Goal: Information Seeking & Learning: Check status

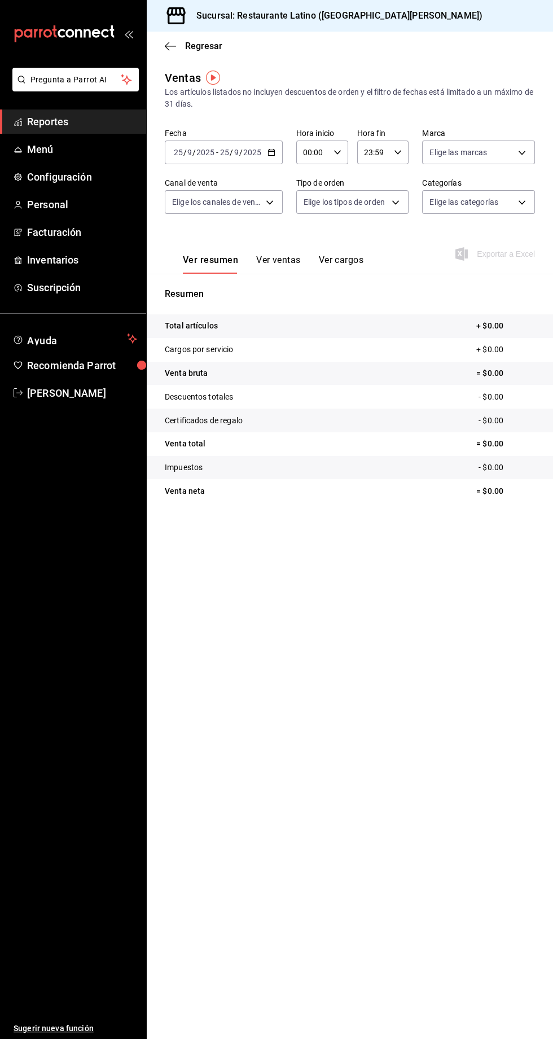
click at [54, 124] on span "Reportes" at bounding box center [82, 121] width 110 height 15
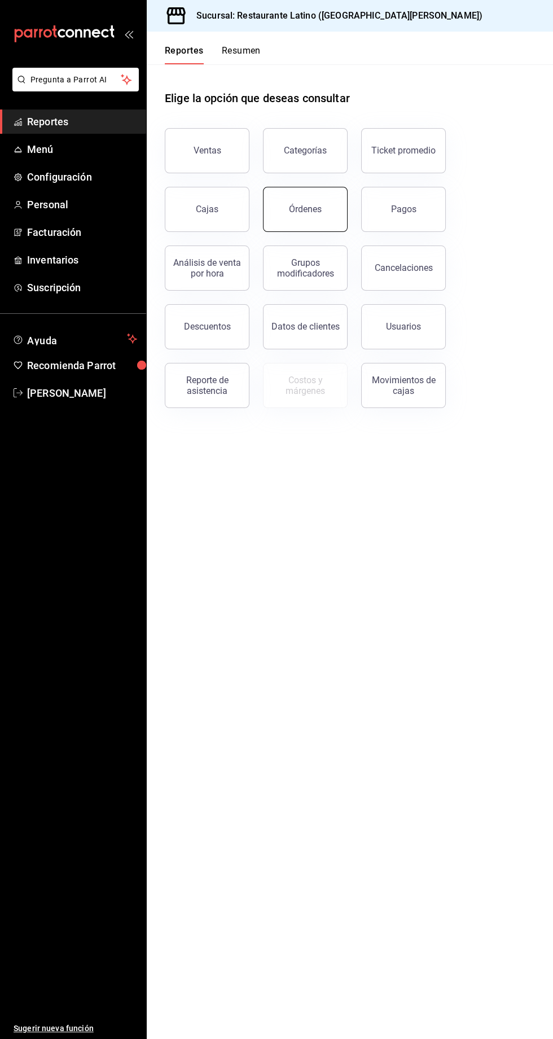
click at [277, 211] on button "Órdenes" at bounding box center [305, 209] width 85 height 45
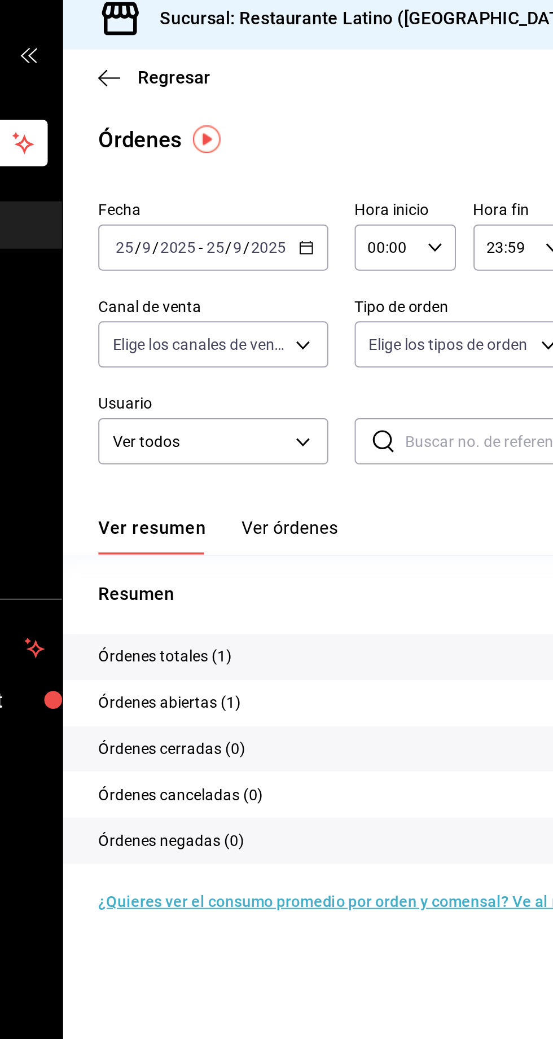
click at [271, 132] on \(Stroke\) "button" at bounding box center [271, 132] width 6 height 1
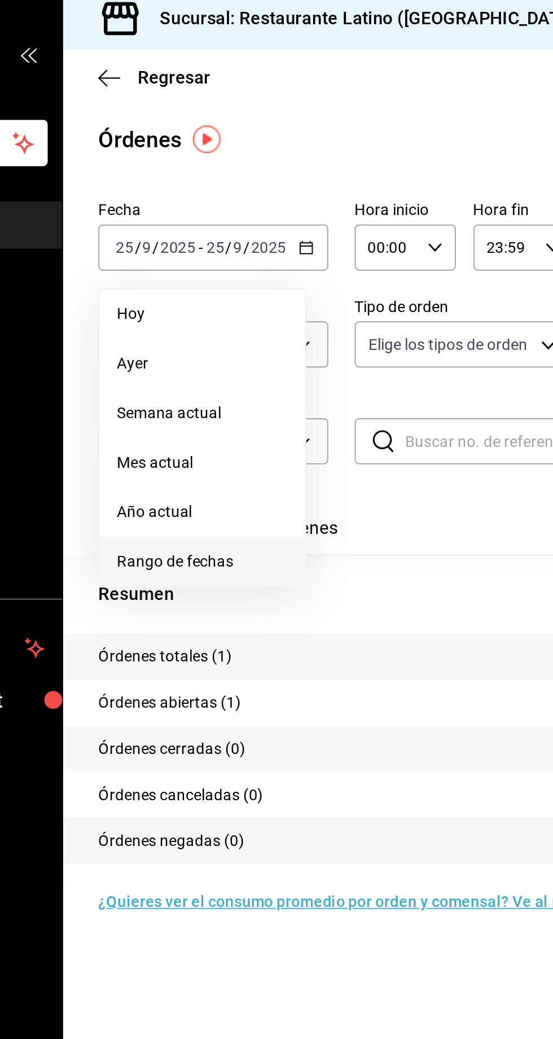
click at [219, 296] on span "Rango de fechas" at bounding box center [217, 294] width 87 height 12
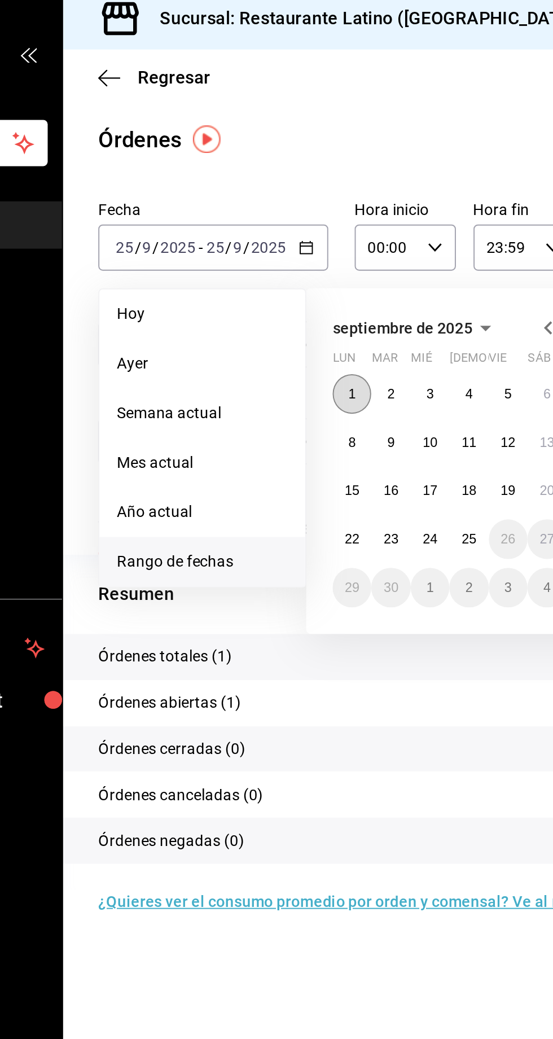
click at [295, 208] on abbr "1" at bounding box center [295, 208] width 4 height 8
click at [315, 233] on abbr "9" at bounding box center [315, 233] width 4 height 8
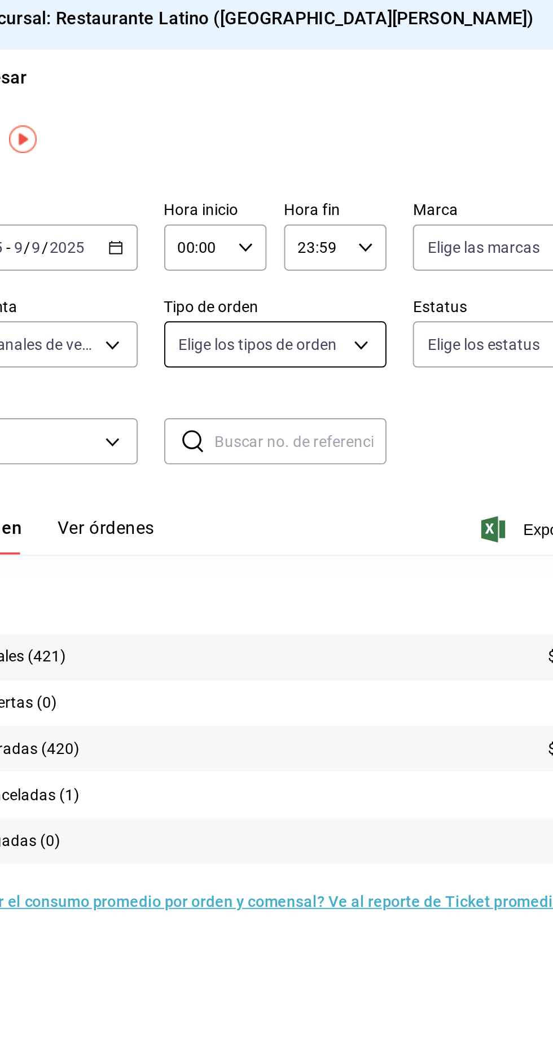
click at [387, 192] on body "Pregunta a Parrot AI Reportes Menú Configuración Personal Facturación Inventari…" at bounding box center [276, 519] width 553 height 1039
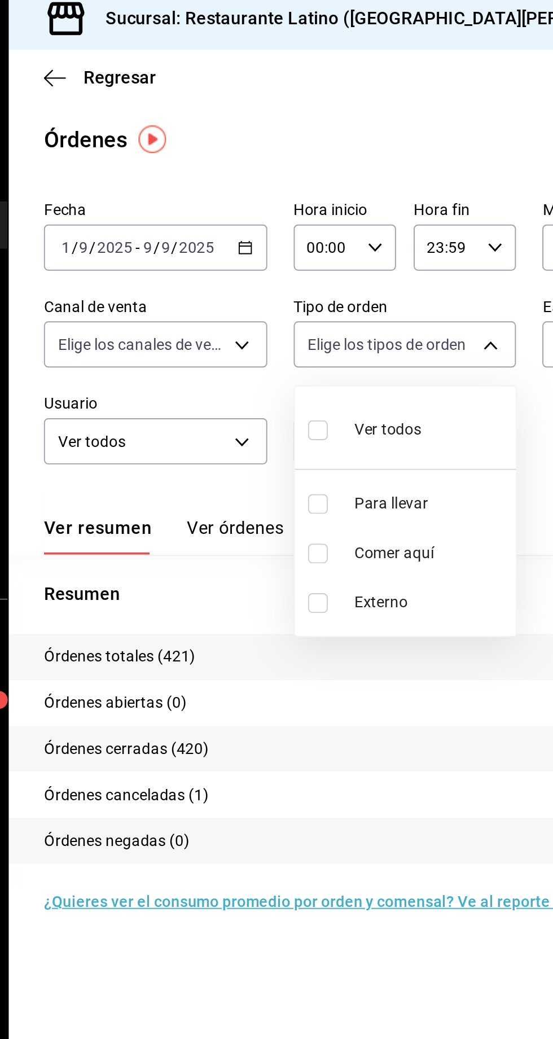
click at [344, 230] on span "Ver todos" at bounding box center [341, 227] width 34 height 12
type input "b22f2e1a-5406-4605-9ce9-e0fbedba90cd,67288bbd-1735-4f58-89d9-8e6095a3fec1,EXTER…"
checkbox input "true"
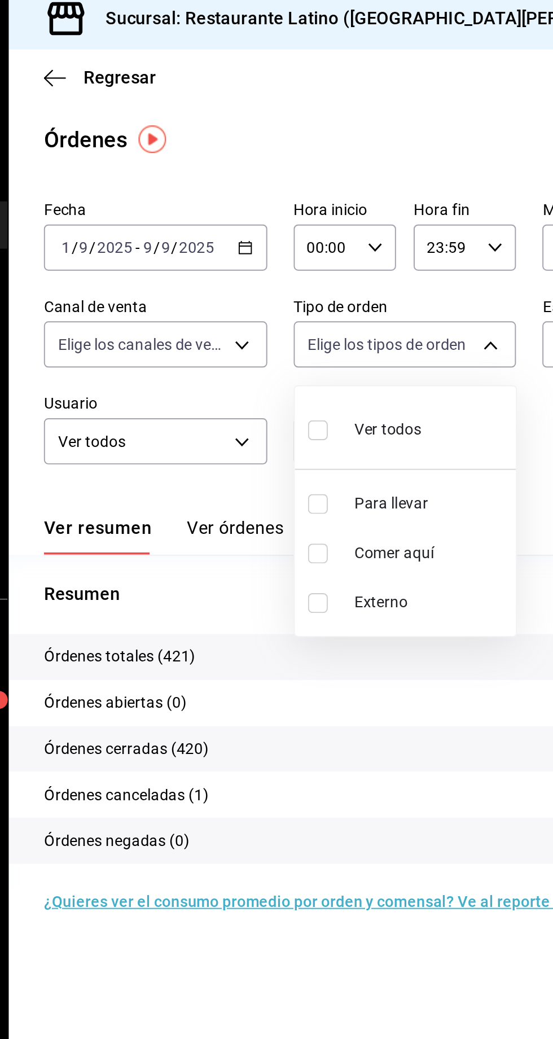
checkbox input "true"
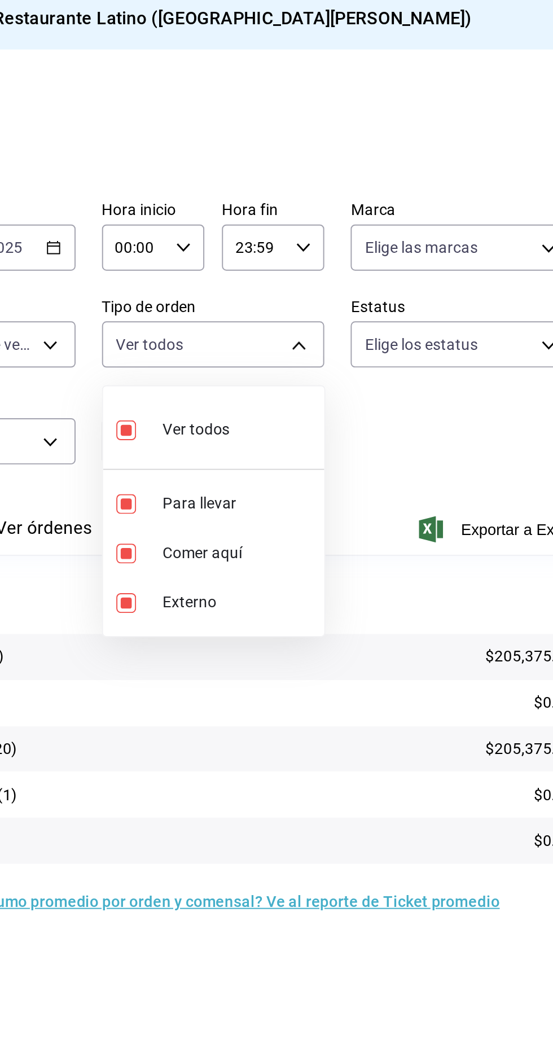
click at [431, 347] on div at bounding box center [276, 519] width 553 height 1039
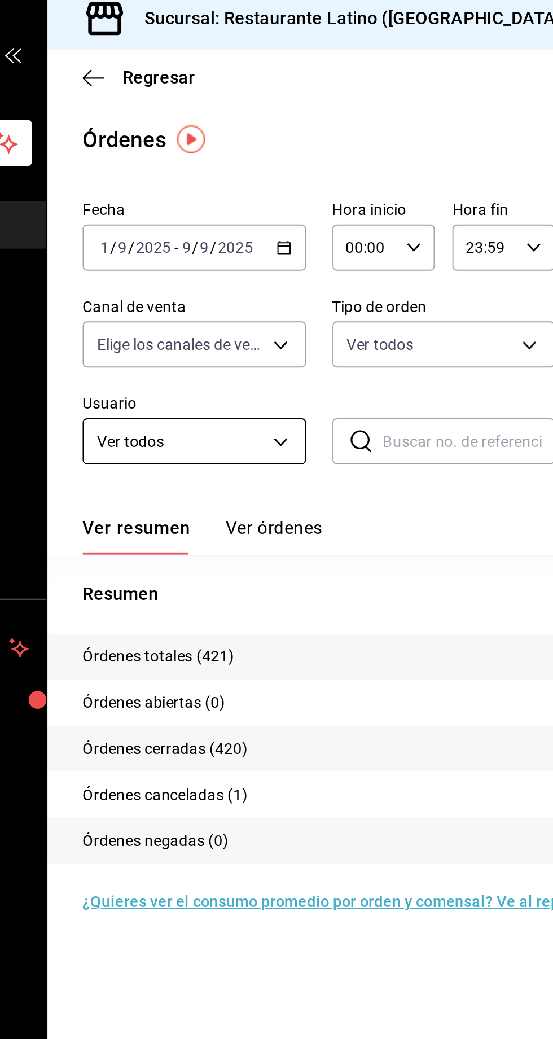
click at [256, 229] on body "Pregunta a Parrot AI Reportes Menú Configuración Personal Facturación Inventari…" at bounding box center [276, 519] width 553 height 1039
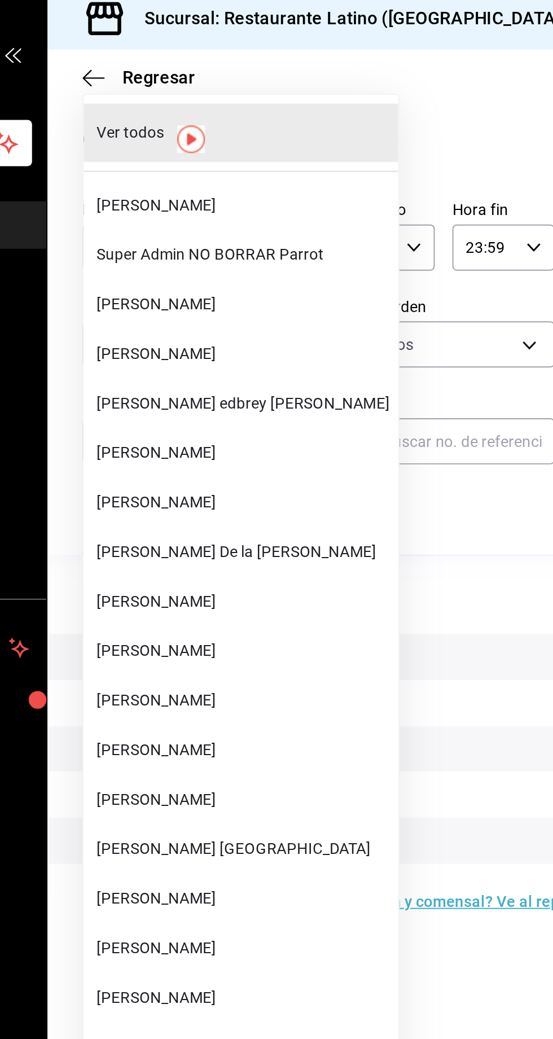
click at [229, 317] on span "[PERSON_NAME]" at bounding box center [247, 315] width 150 height 12
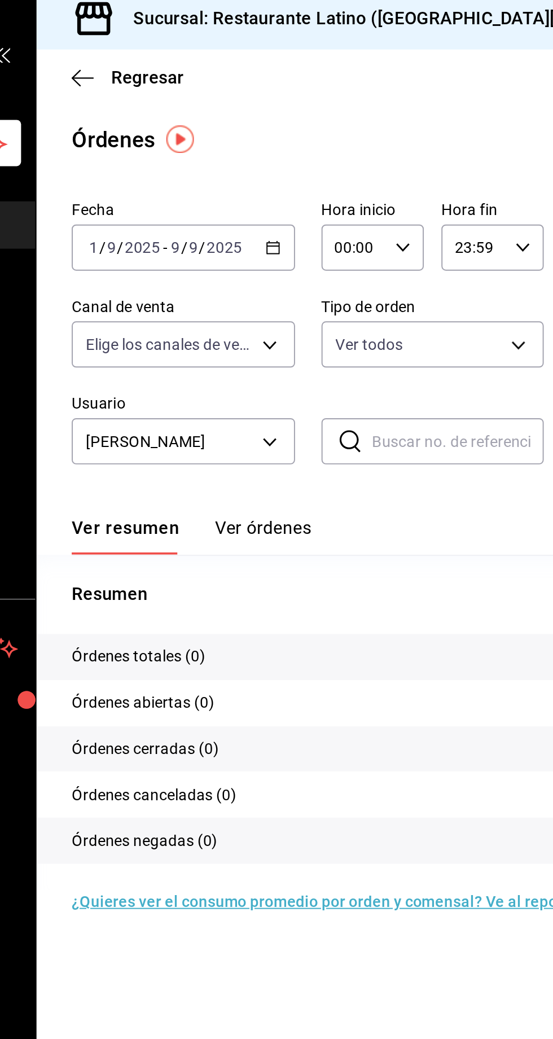
click at [273, 275] on button "Ver órdenes" at bounding box center [263, 280] width 50 height 19
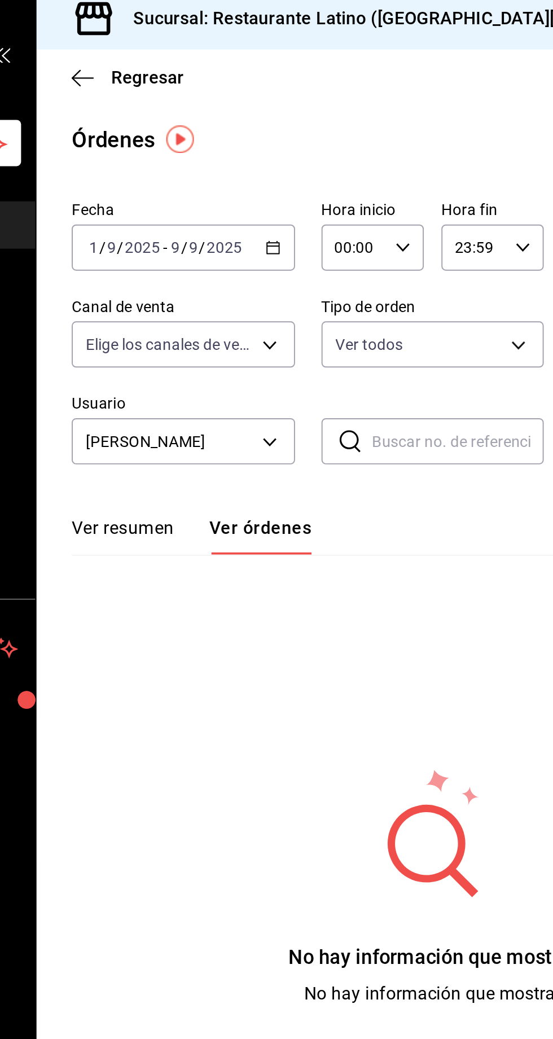
click at [266, 283] on button "Ver órdenes" at bounding box center [261, 280] width 52 height 19
click at [198, 283] on button "Ver resumen" at bounding box center [191, 280] width 52 height 19
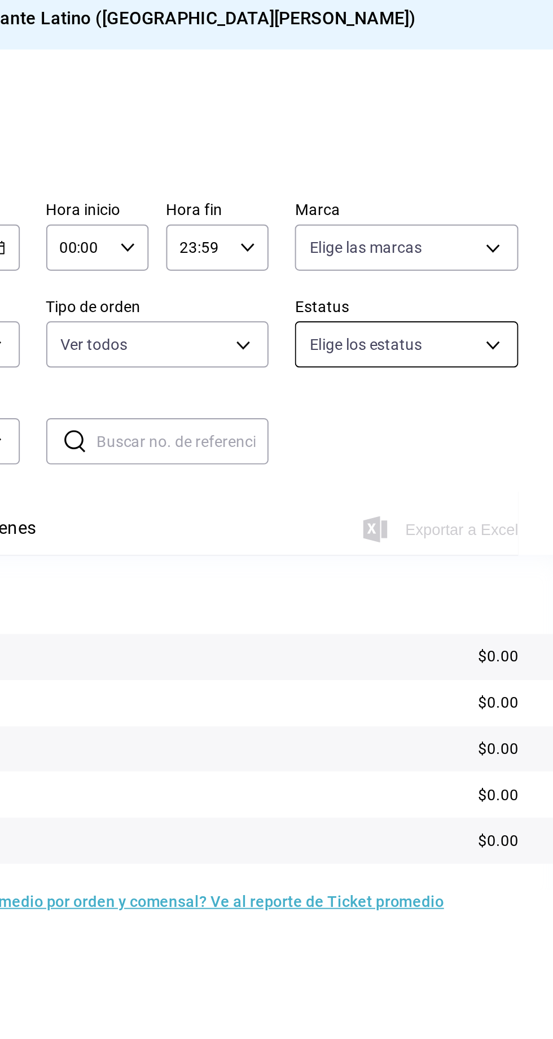
click at [505, 182] on body "Pregunta a Parrot AI Reportes Menú Configuración Personal Facturación Inventari…" at bounding box center [276, 519] width 553 height 1039
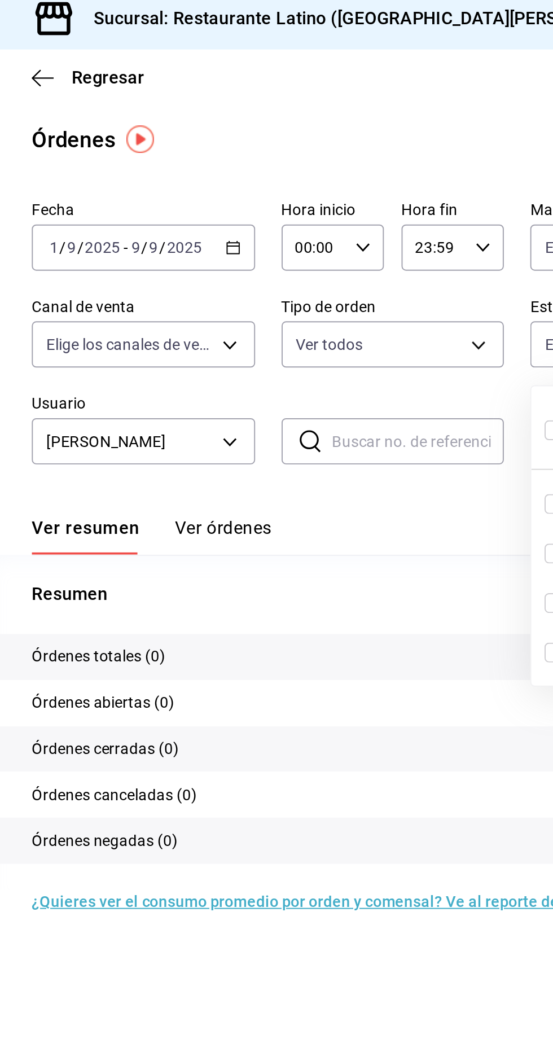
click at [265, 227] on div at bounding box center [276, 519] width 553 height 1039
click at [268, 238] on body "Pregunta a Parrot AI Reportes Menú Configuración Personal Facturación Inventari…" at bounding box center [276, 519] width 553 height 1039
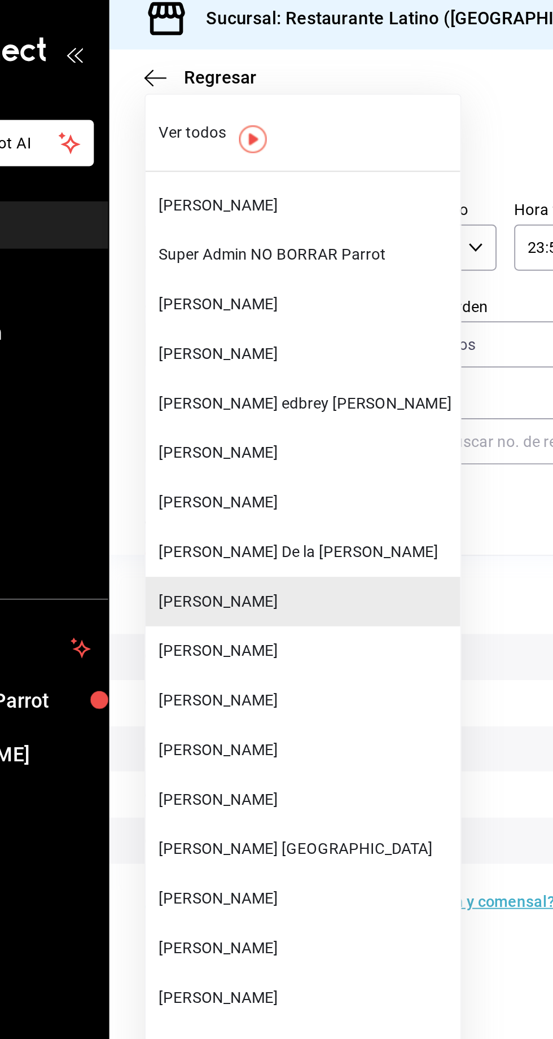
click at [208, 338] on span "[PERSON_NAME]" at bounding box center [247, 340] width 150 height 12
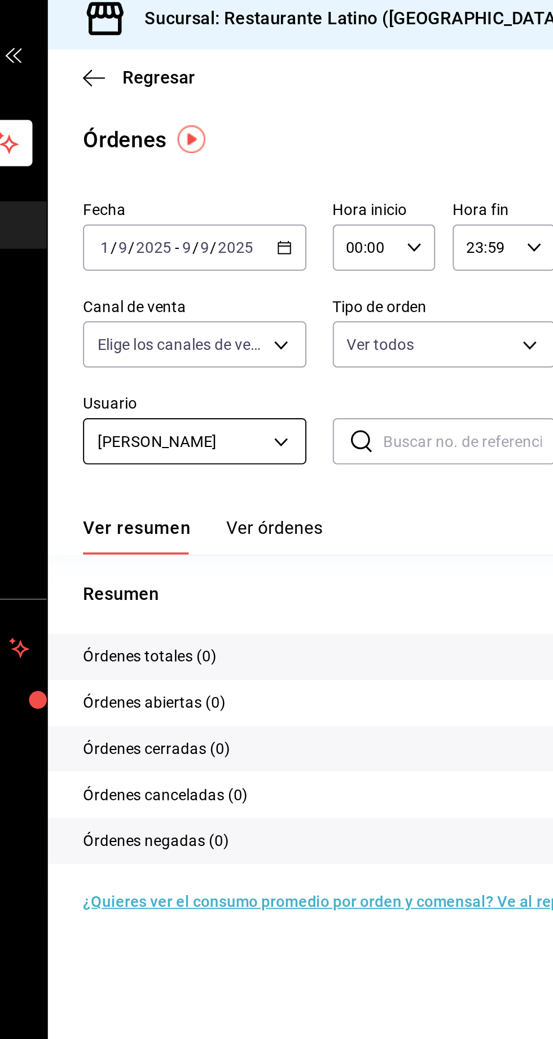
click at [267, 240] on body "Pregunta a Parrot AI Reportes Menú Configuración Personal Facturación Inventari…" at bounding box center [276, 519] width 553 height 1039
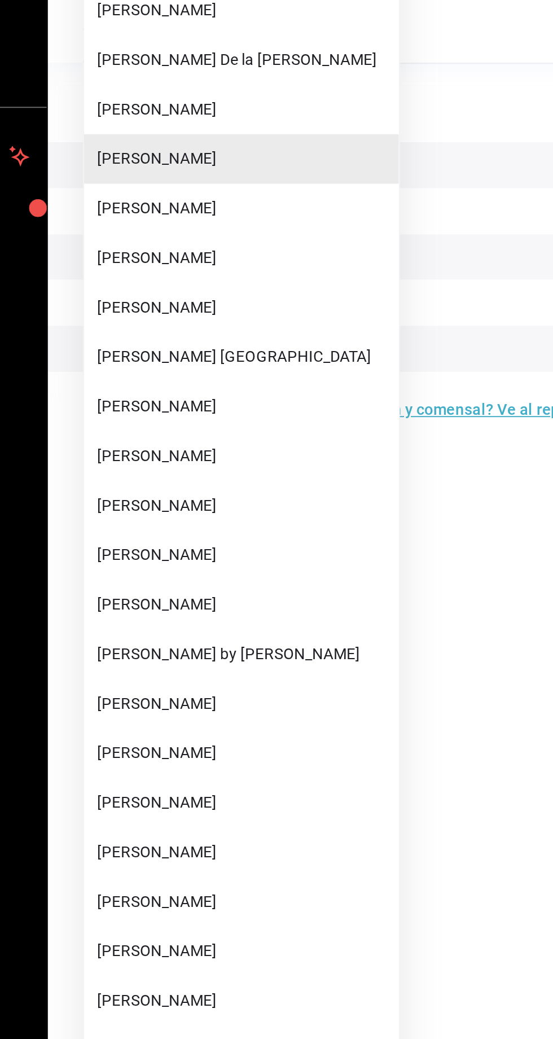
click at [244, 642] on span "[PERSON_NAME]" at bounding box center [247, 645] width 150 height 12
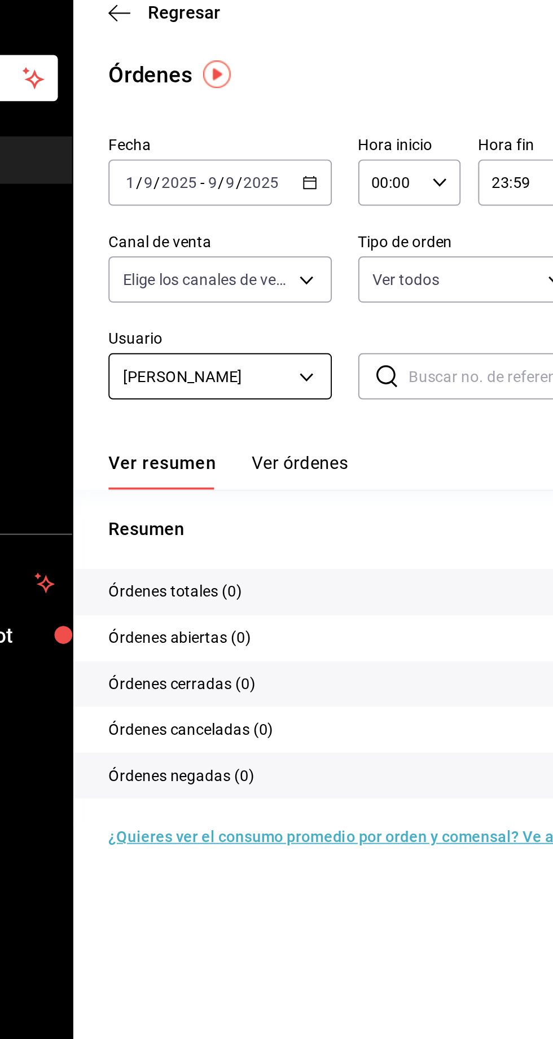
click at [262, 234] on body "Pregunta a Parrot AI Reportes Menú Configuración Personal Facturación Inventari…" at bounding box center [276, 519] width 553 height 1039
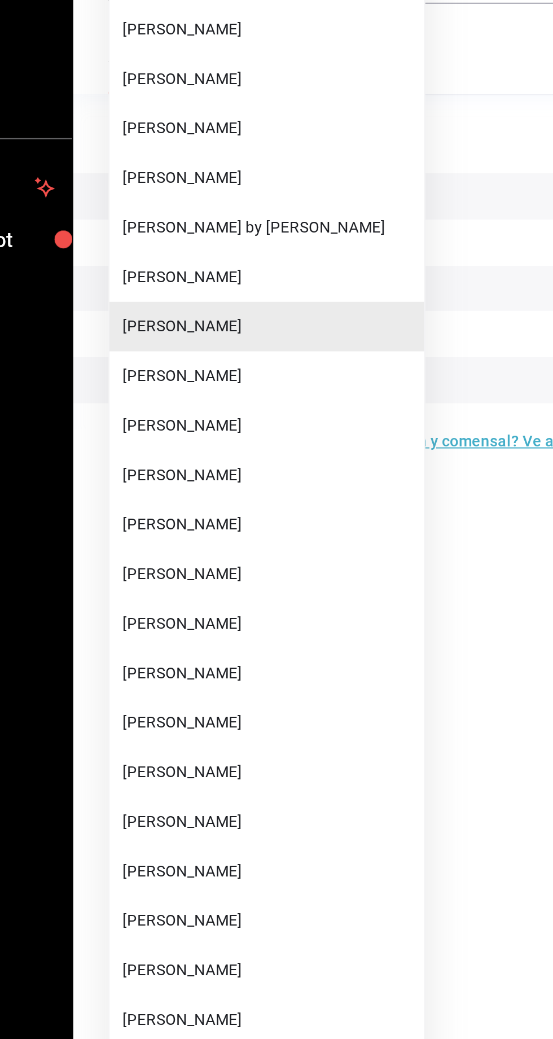
scroll to position [246, 0]
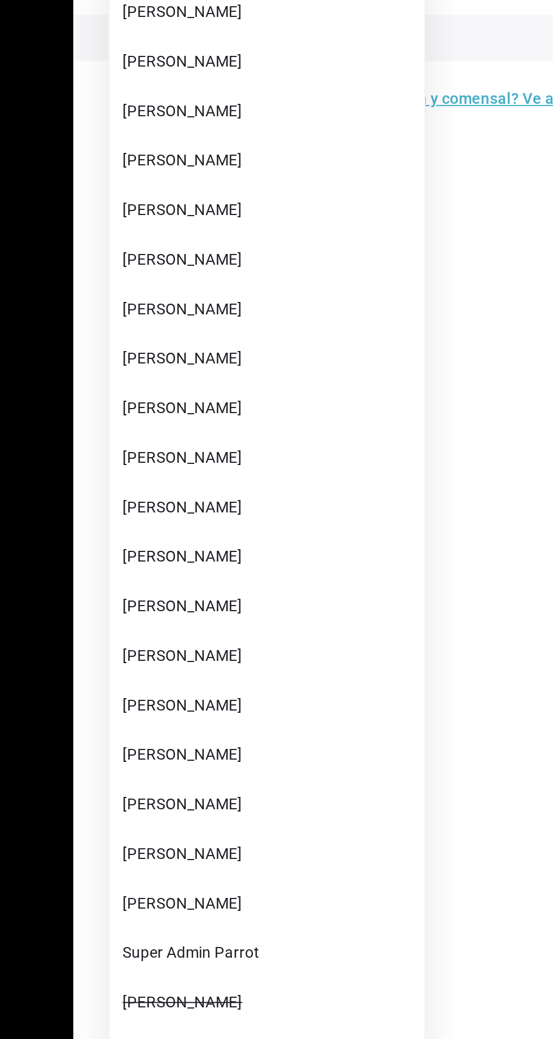
click at [241, 805] on span "[PERSON_NAME]" at bounding box center [247, 805] width 150 height 12
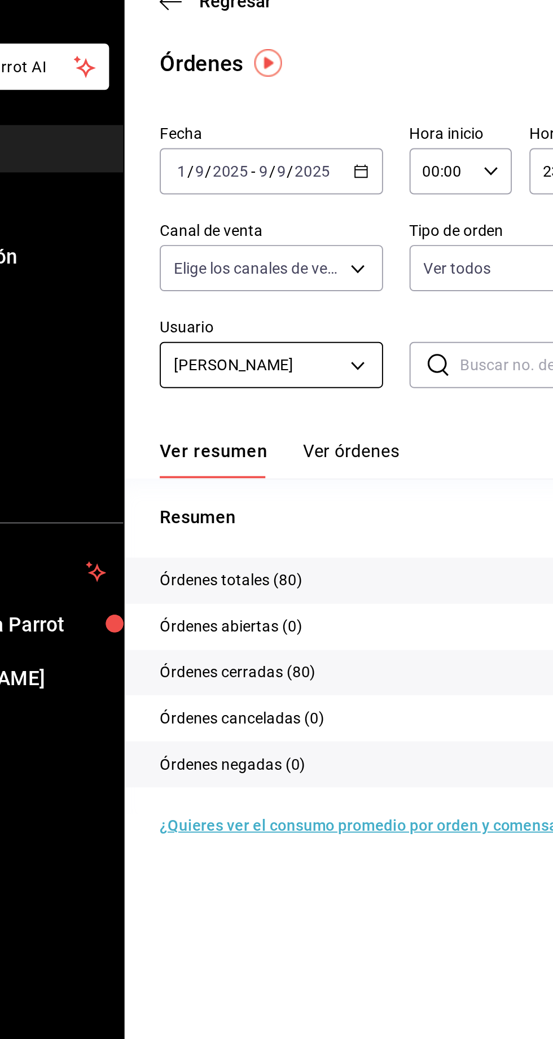
click at [262, 230] on body "Pregunta a Parrot AI Reportes Menú Configuración Personal Facturación Inventari…" at bounding box center [276, 519] width 553 height 1039
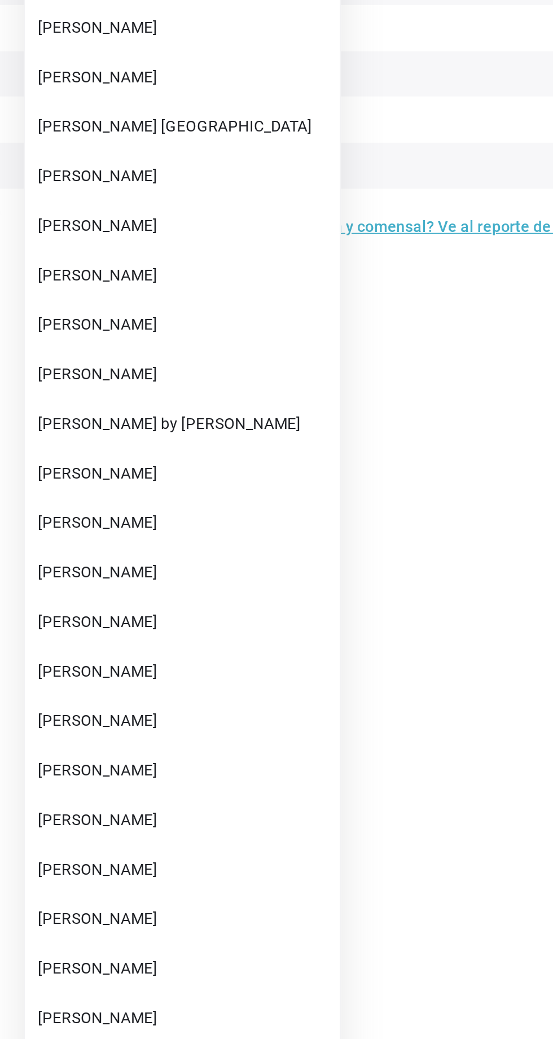
scroll to position [39, 0]
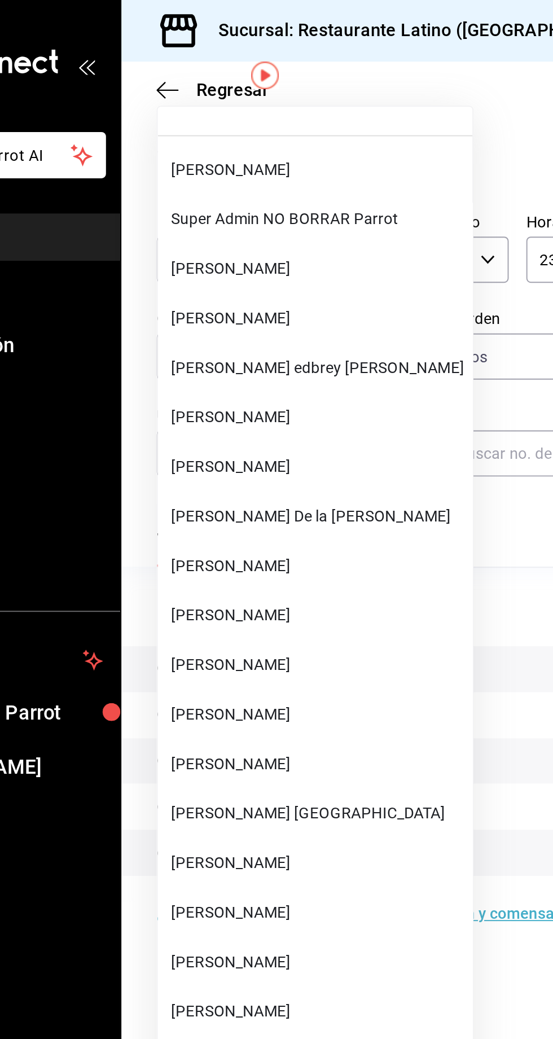
click at [202, 288] on span "[PERSON_NAME]" at bounding box center [247, 290] width 150 height 12
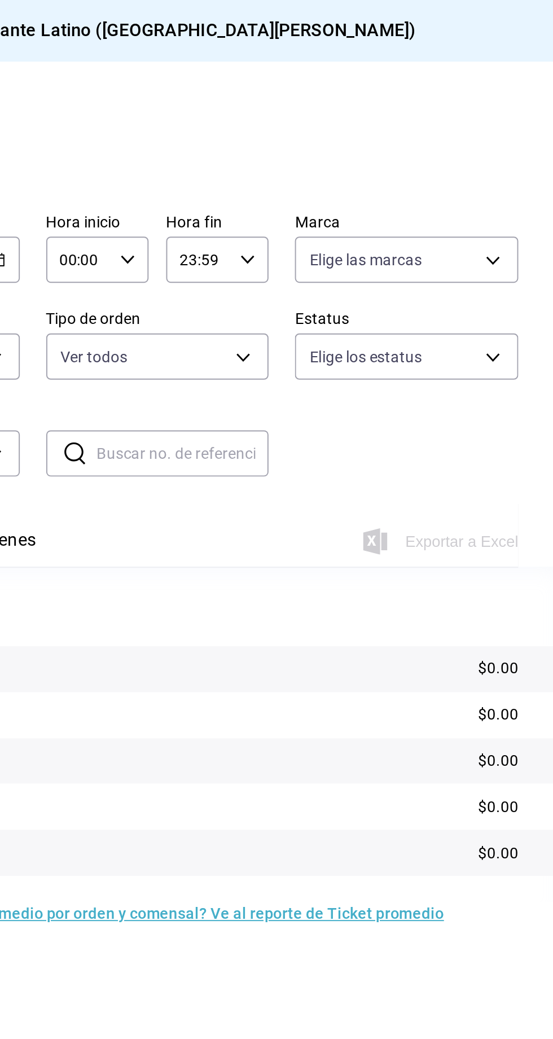
scroll to position [39, 0]
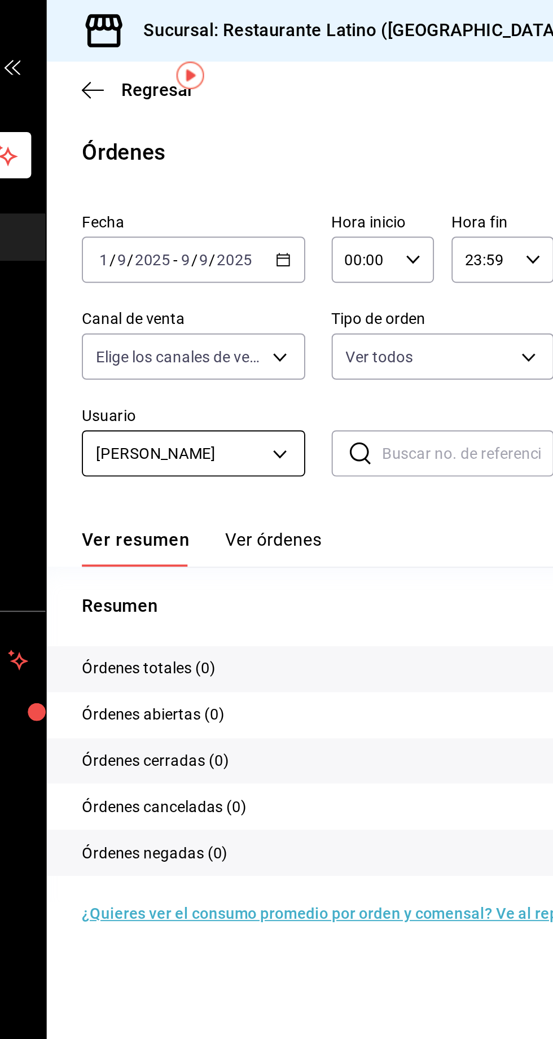
click at [256, 194] on body "Pregunta a Parrot AI Reportes Menú Configuración Personal Facturación Inventari…" at bounding box center [276, 519] width 553 height 1039
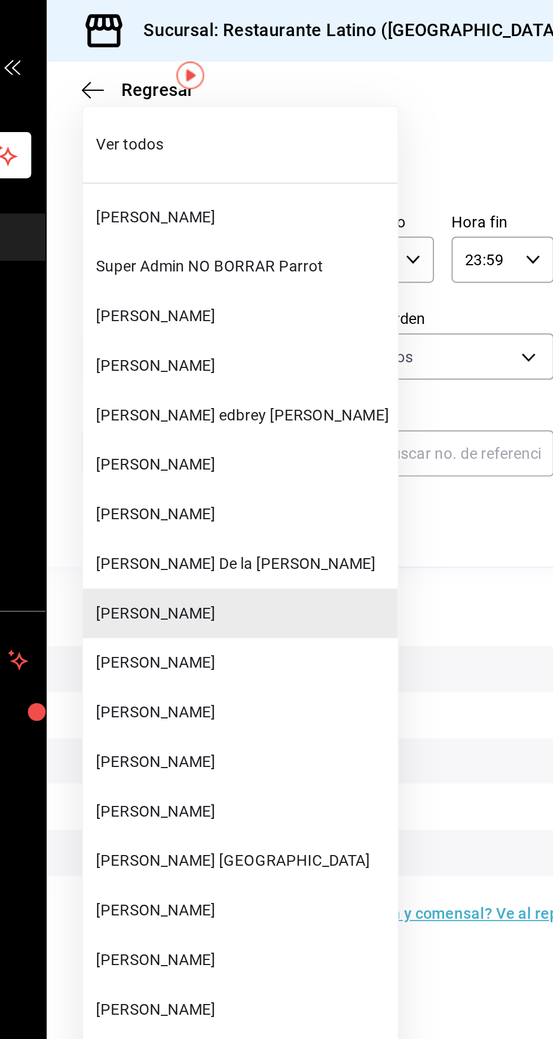
scroll to position [0, 0]
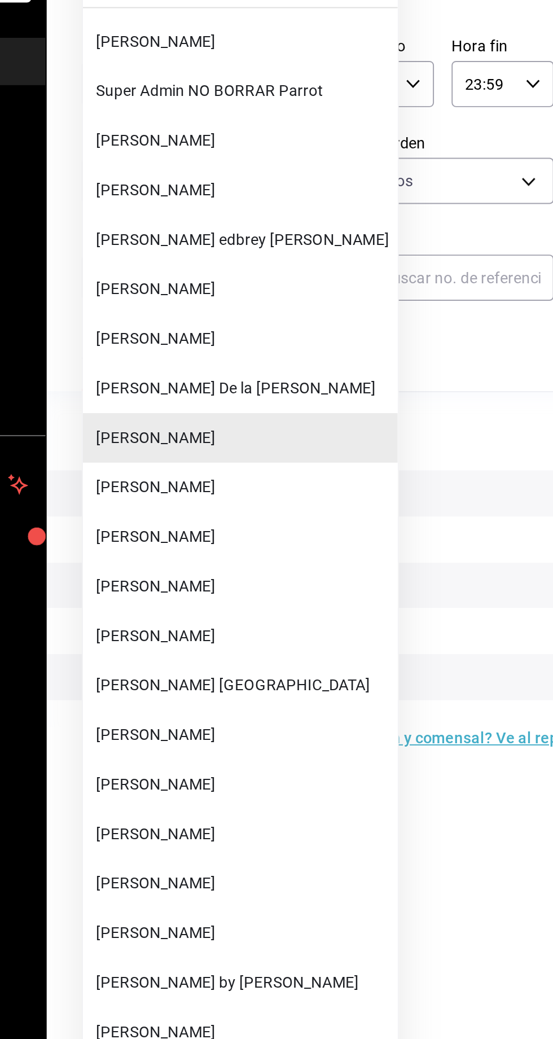
click at [195, 333] on li "[PERSON_NAME]" at bounding box center [245, 339] width 161 height 25
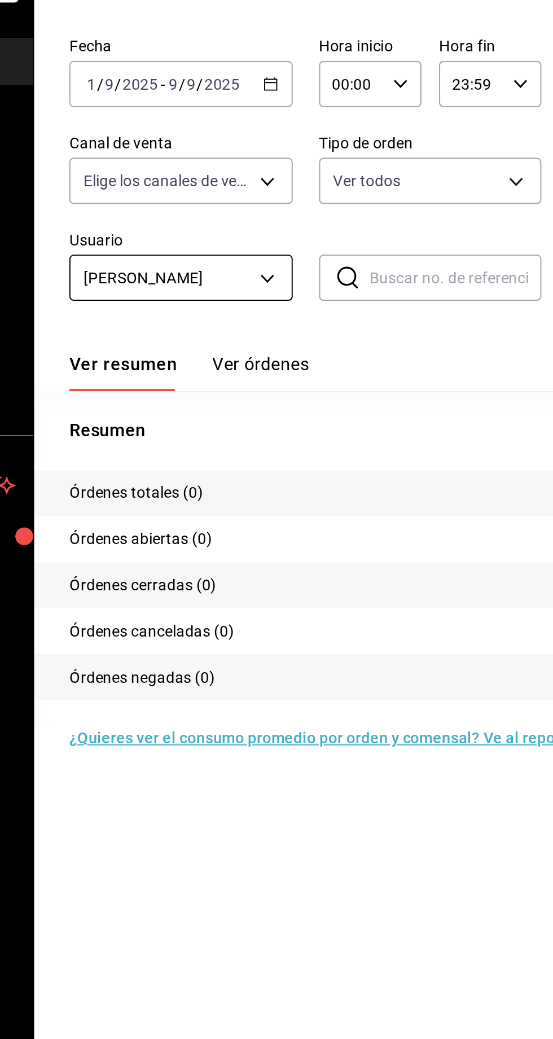
click at [260, 239] on body "Pregunta a Parrot AI Reportes Menú Configuración Personal Facturación Inventari…" at bounding box center [276, 519] width 553 height 1039
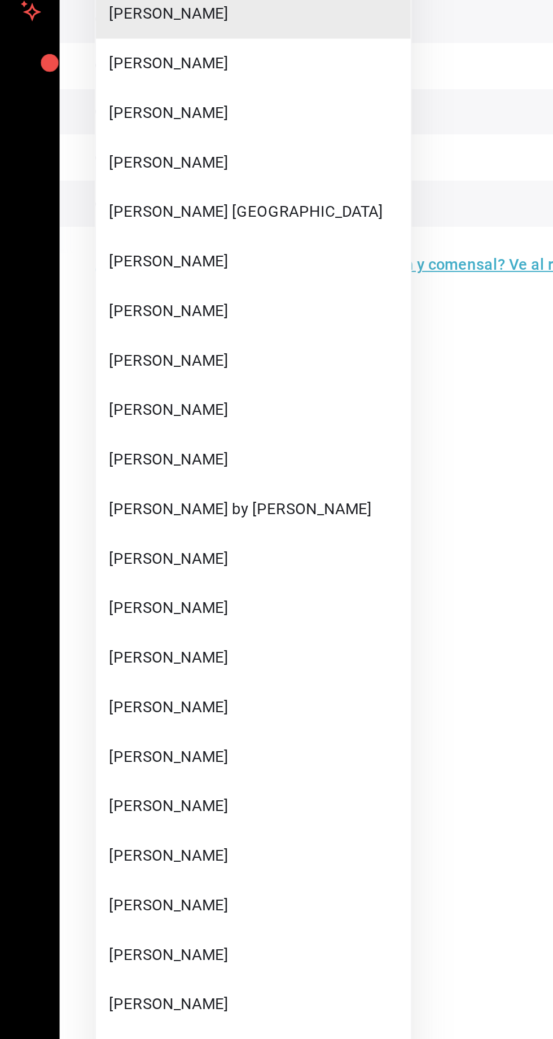
click at [216, 652] on li "[PERSON_NAME]" at bounding box center [245, 644] width 161 height 25
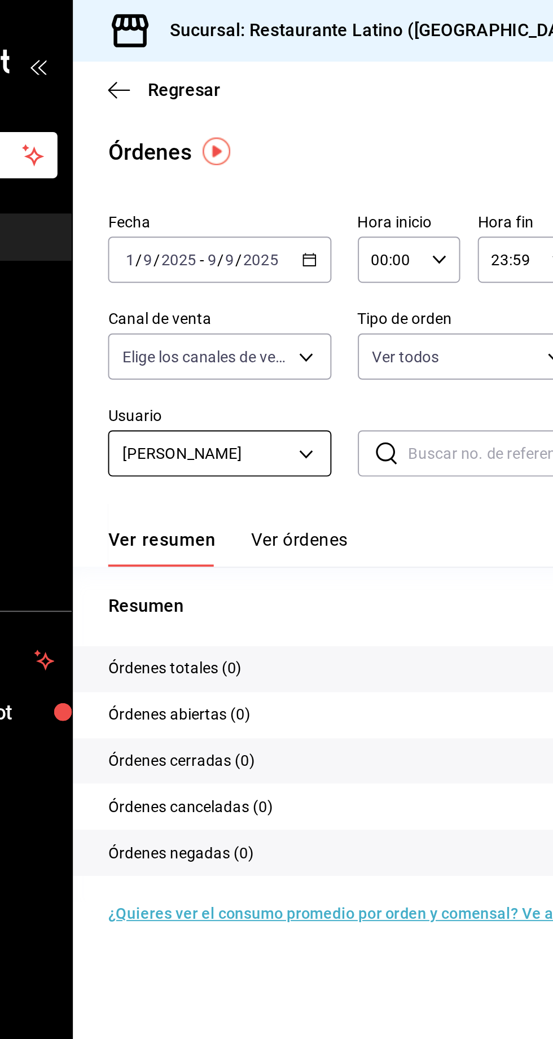
click at [259, 224] on body "Pregunta a Parrot AI Reportes Menú Configuración Personal Facturación Inventari…" at bounding box center [276, 519] width 553 height 1039
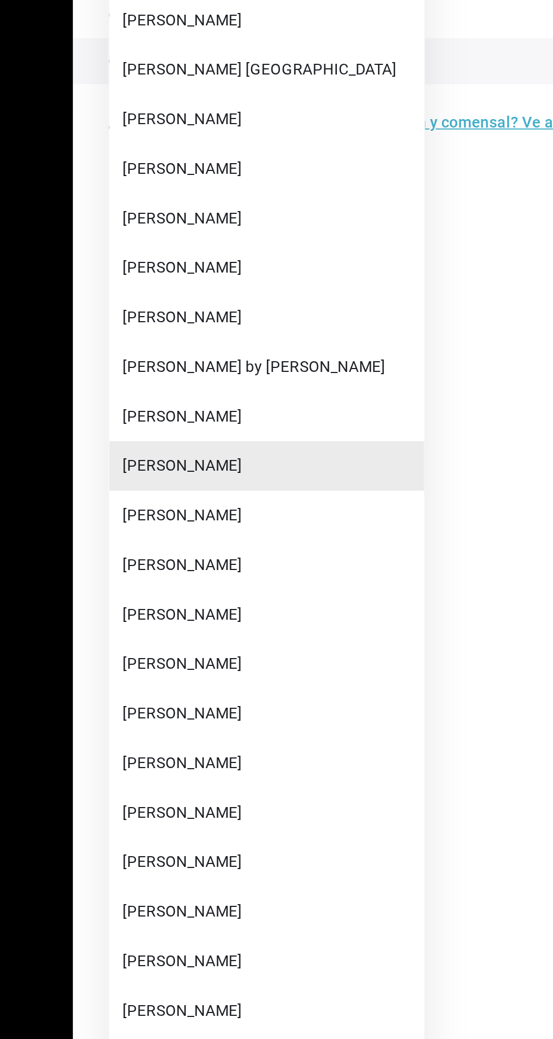
click at [207, 752] on li "[PERSON_NAME]" at bounding box center [245, 746] width 161 height 25
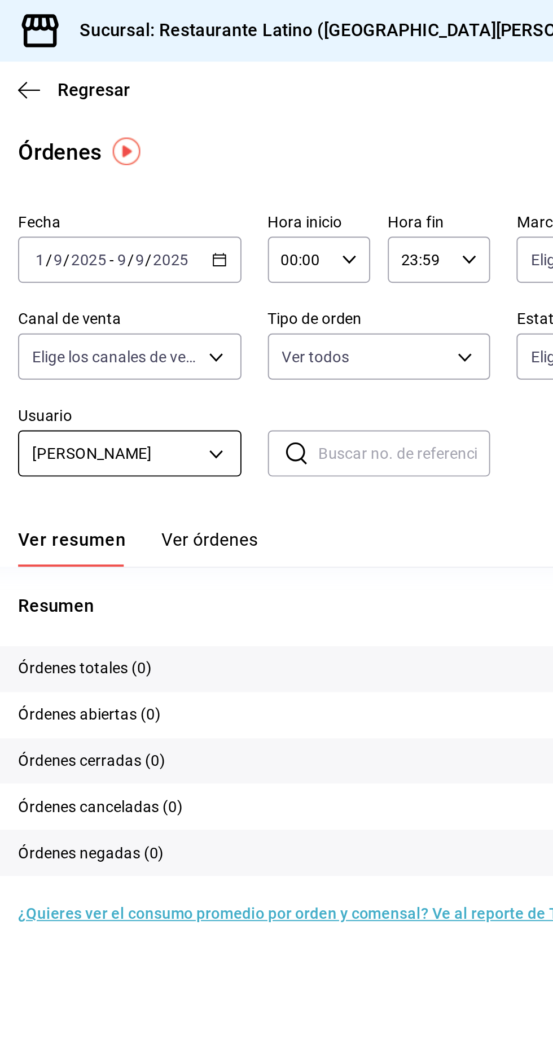
click at [260, 231] on body "Pregunta a Parrot AI Reportes Menú Configuración Personal Facturación Inventari…" at bounding box center [276, 519] width 553 height 1039
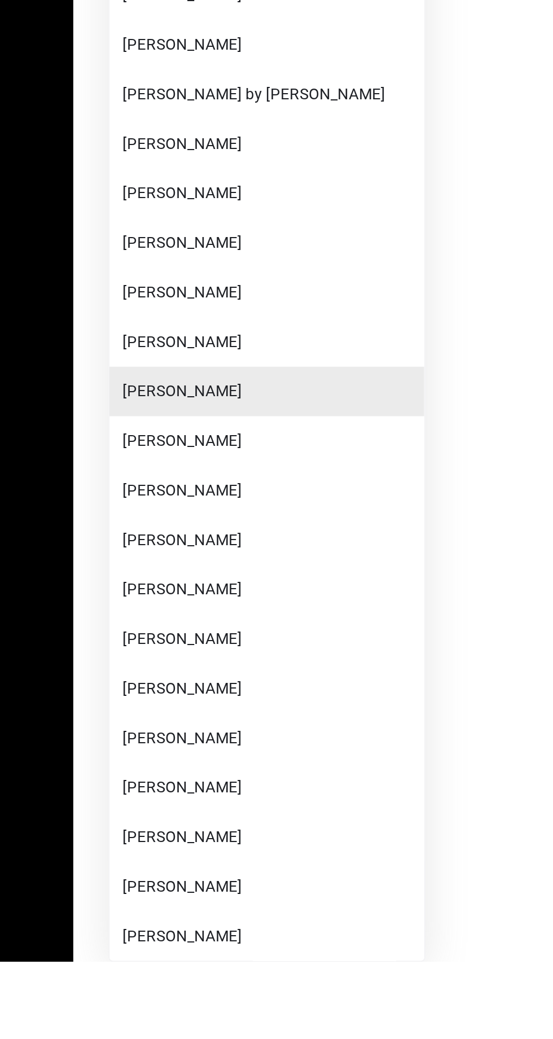
click at [194, 1039] on span "[PERSON_NAME]" at bounding box center [247, 1051] width 150 height 12
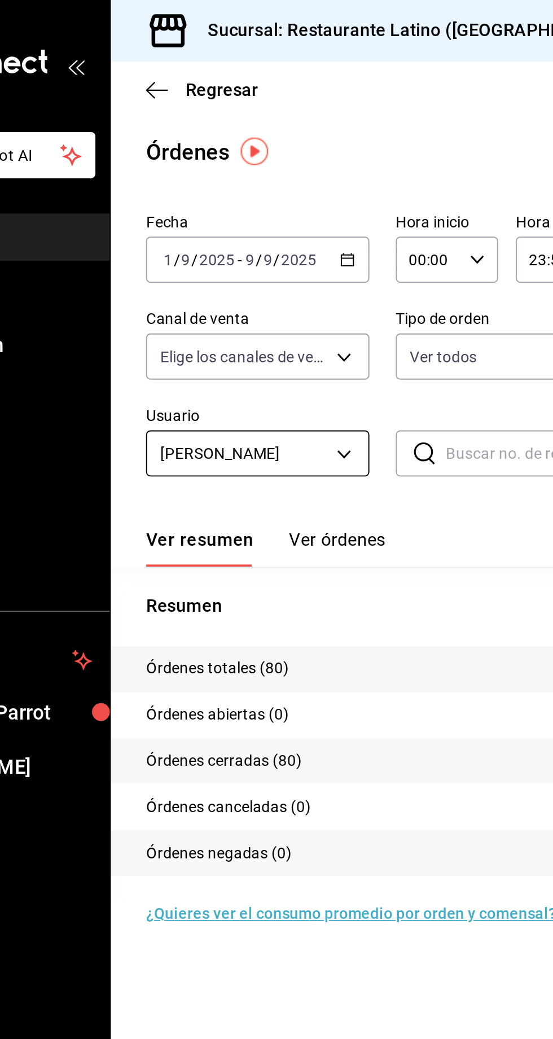
click at [243, 235] on body "Pregunta a Parrot AI Reportes Menú Configuración Personal Facturación Inventari…" at bounding box center [276, 519] width 553 height 1039
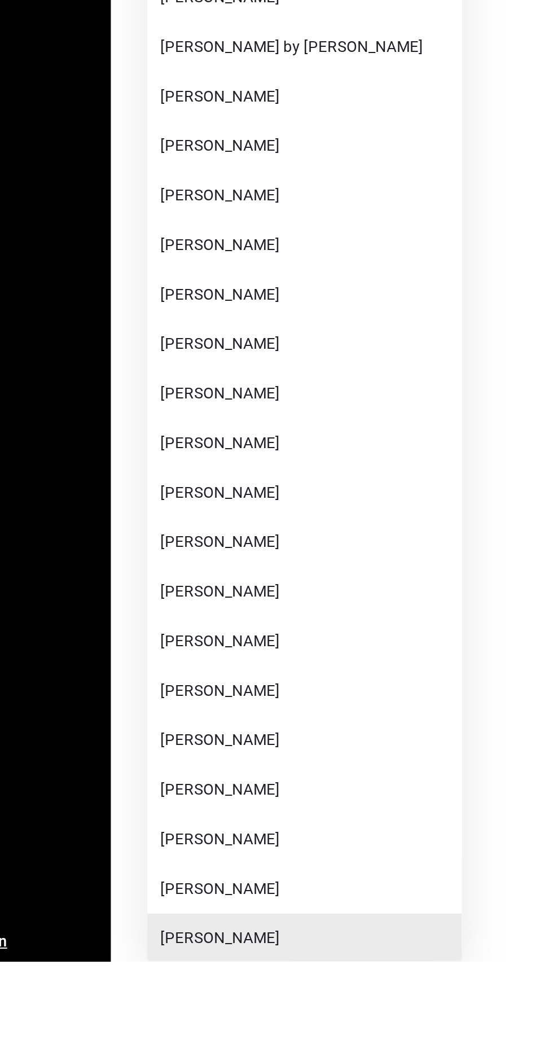
click at [199, 1039] on span "[PERSON_NAME]" at bounding box center [247, 1052] width 150 height 12
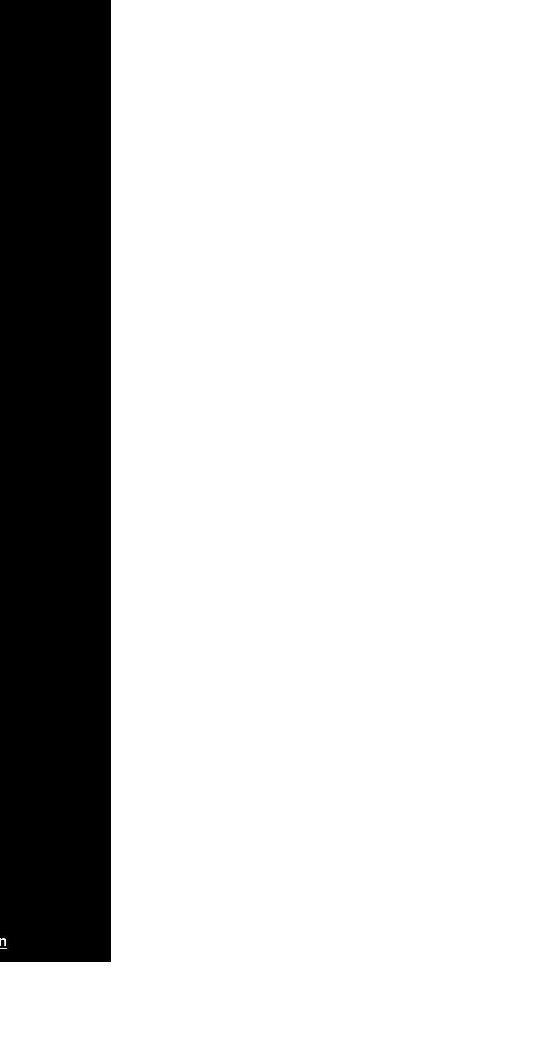
type input "551d6c78-378a-41af-b0ad-cefa7dd3277f"
